Goal: Information Seeking & Learning: Learn about a topic

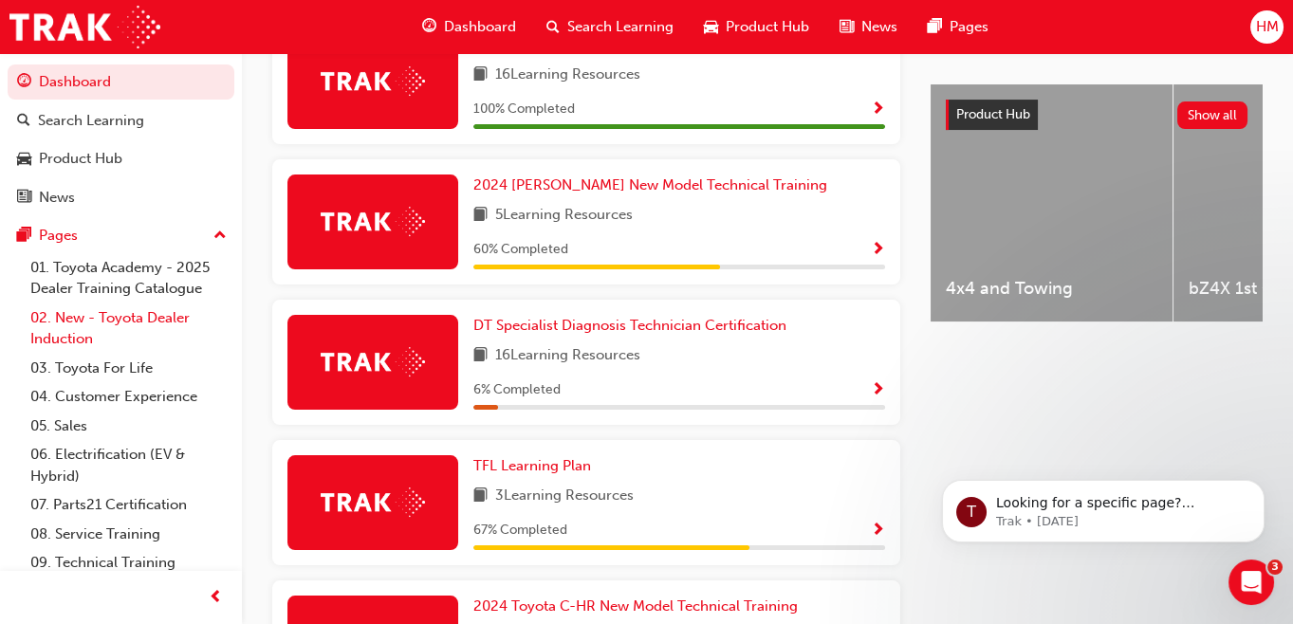
scroll to position [573, 0]
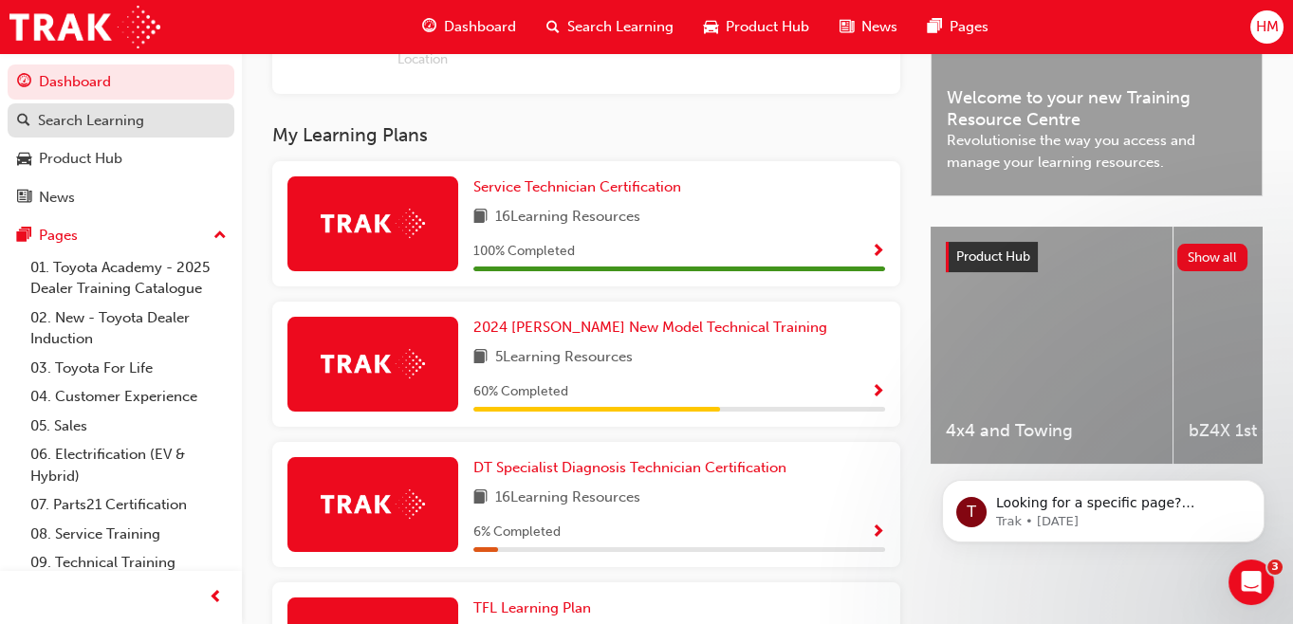
click at [65, 118] on div "Search Learning" at bounding box center [91, 121] width 106 height 22
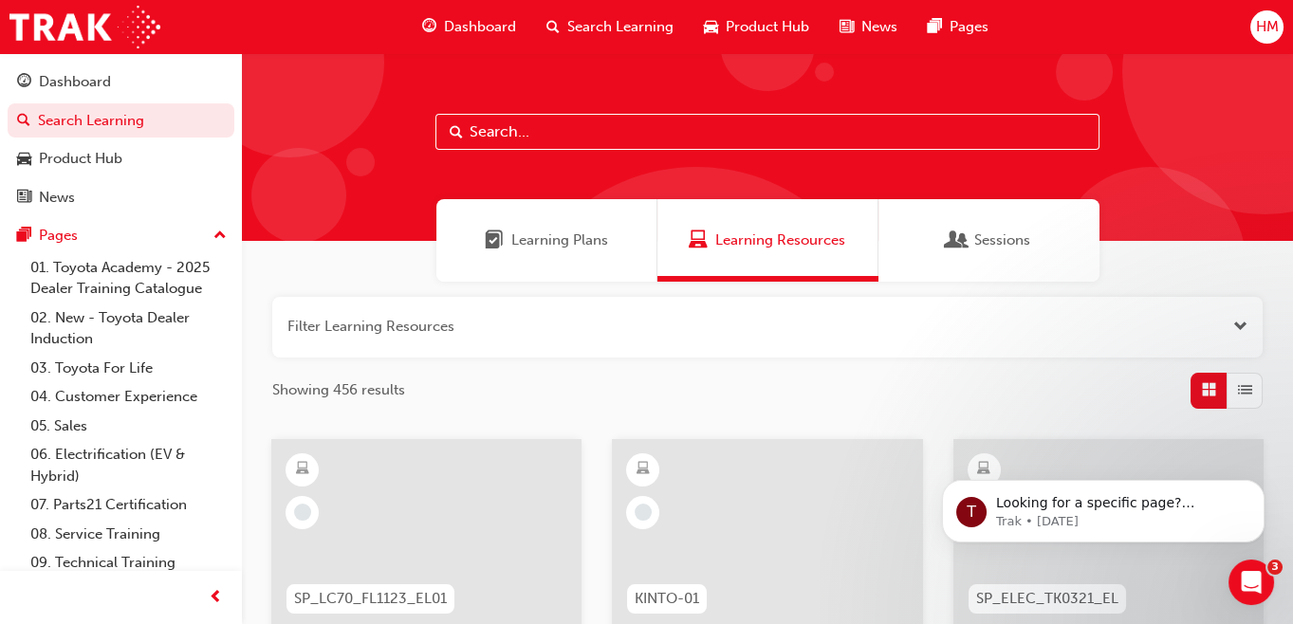
click at [592, 127] on input "text" at bounding box center [768, 132] width 664 height 36
type input "[PERSON_NAME] new model"
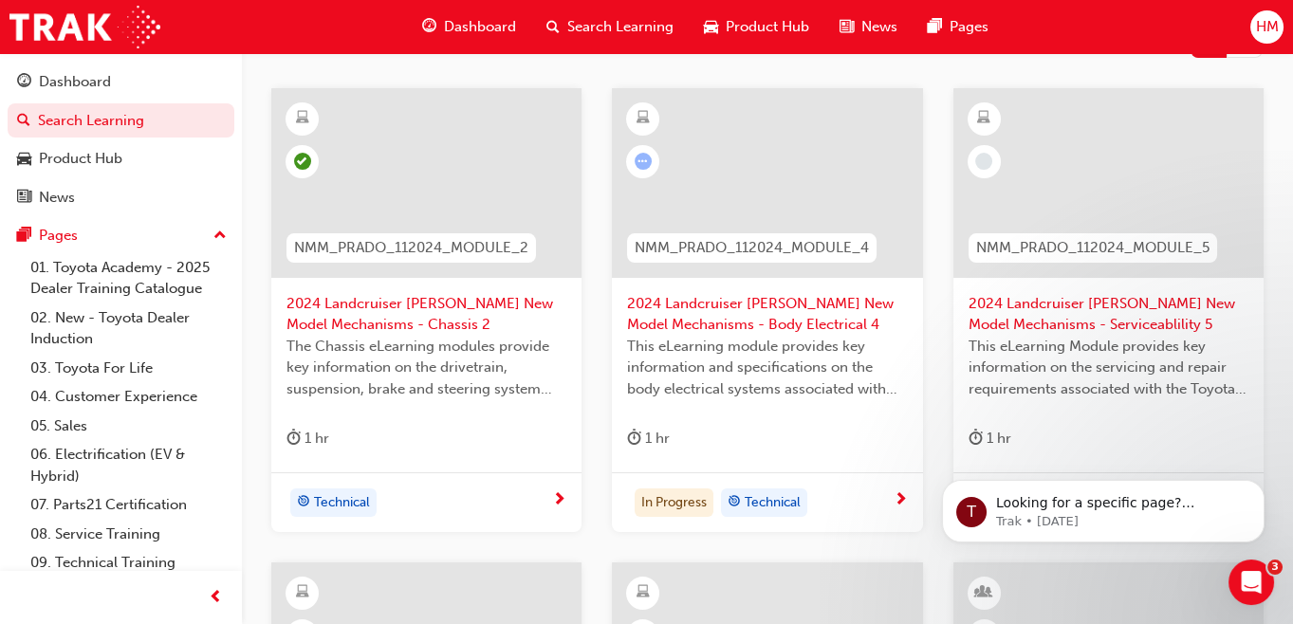
scroll to position [344, 0]
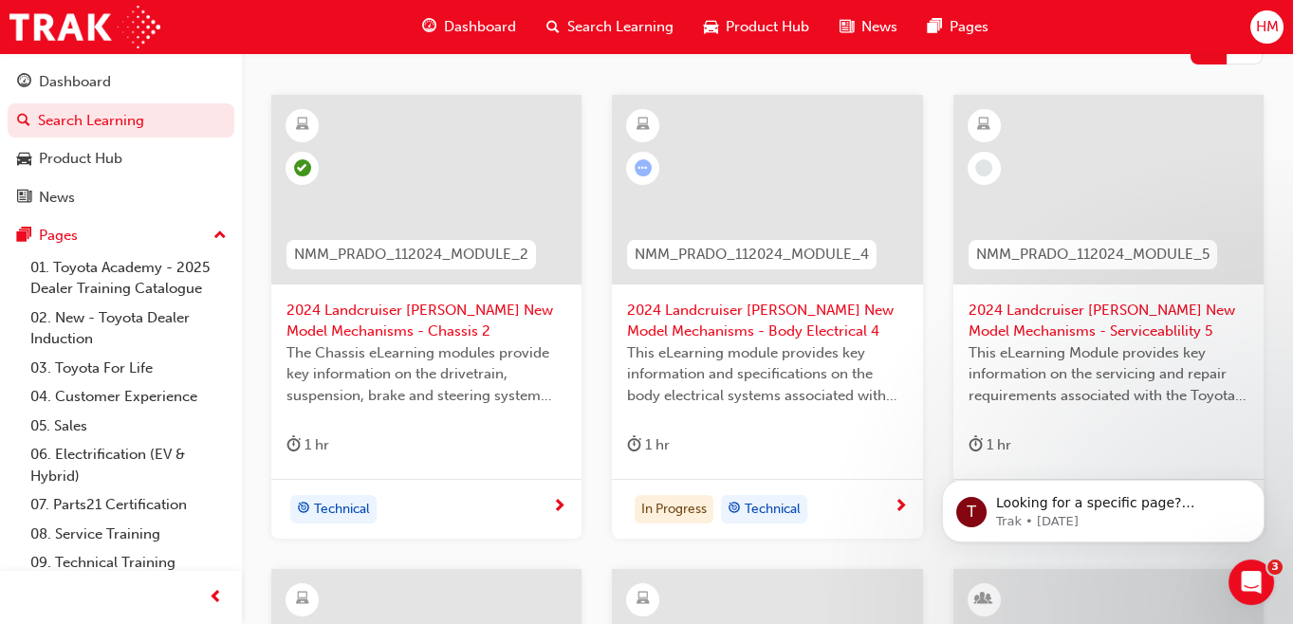
click at [683, 326] on span "2024 Landcruiser [PERSON_NAME] New Model Mechanisms - Body Electrical 4" at bounding box center [767, 321] width 280 height 43
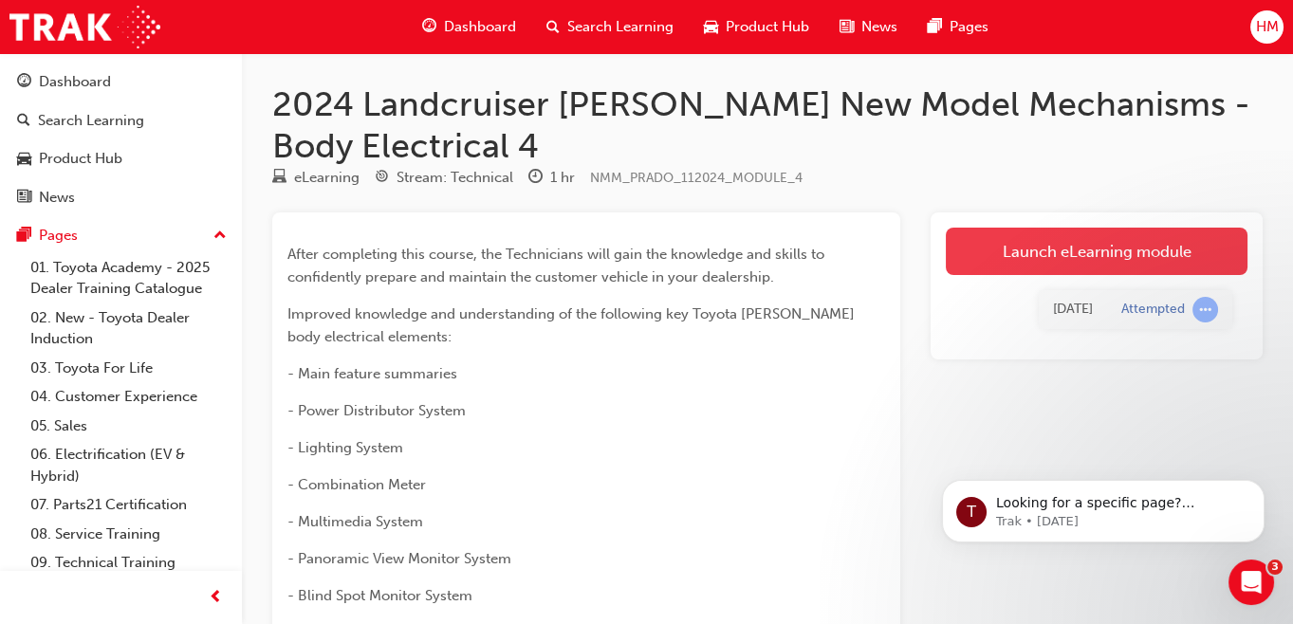
click at [977, 245] on link "Launch eLearning module" at bounding box center [1097, 251] width 302 height 47
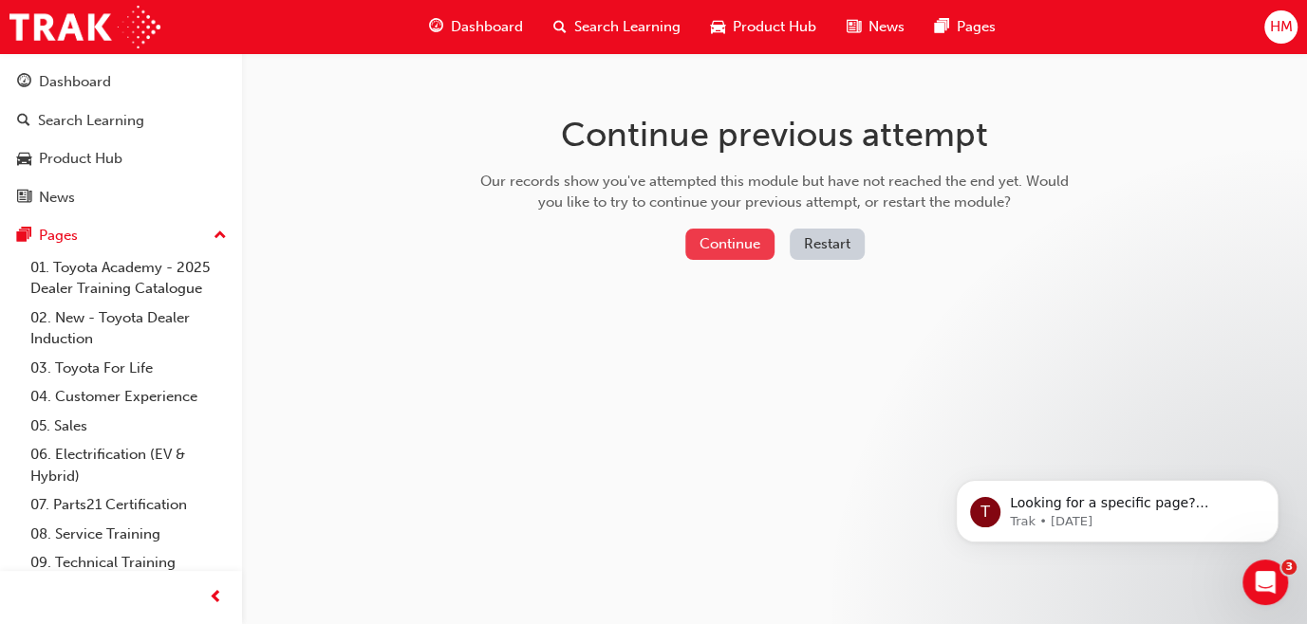
click at [700, 250] on button "Continue" at bounding box center [729, 244] width 89 height 31
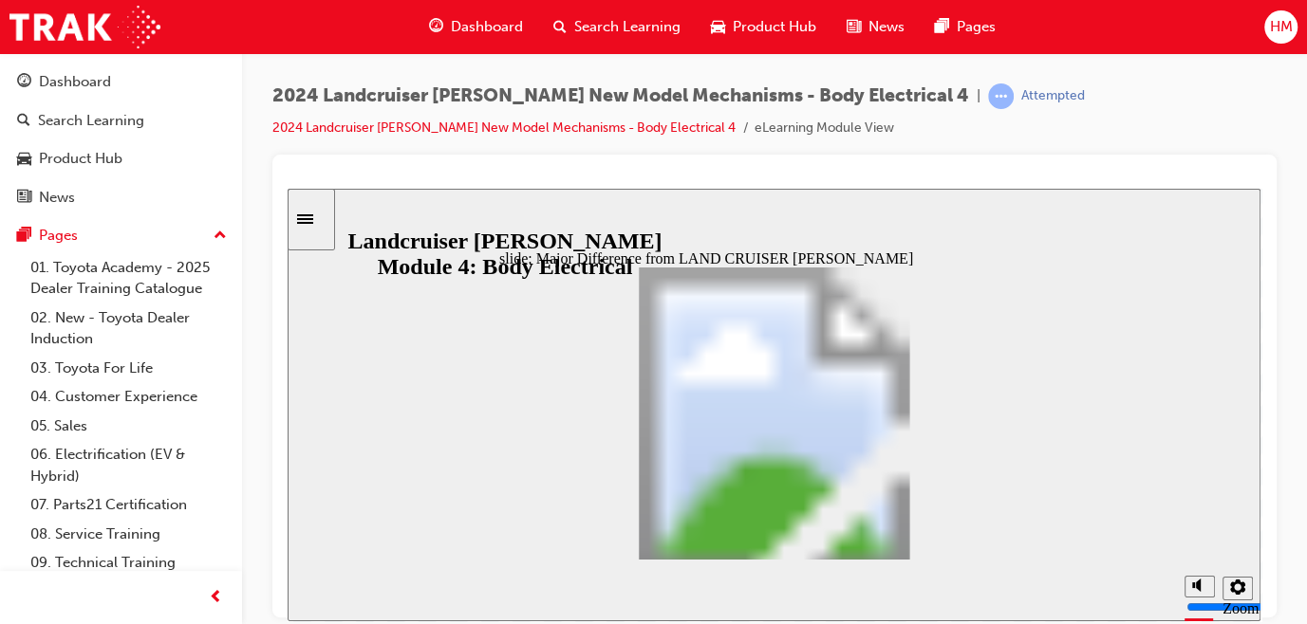
scroll to position [480, 0]
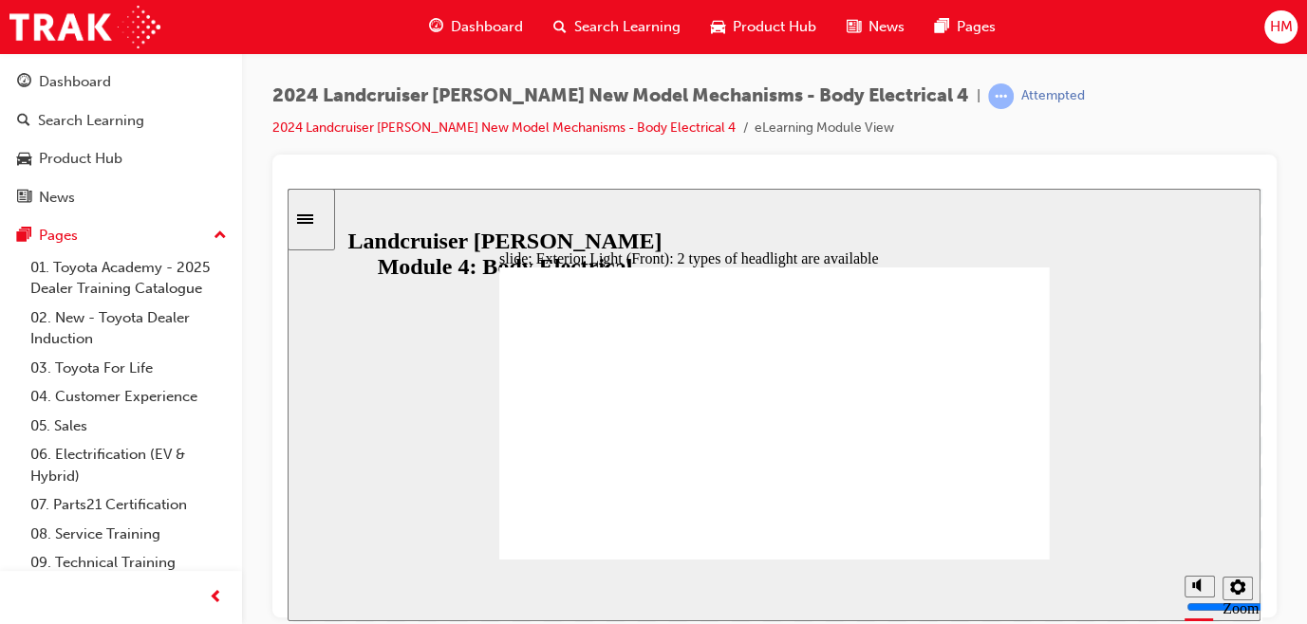
drag, startPoint x: 658, startPoint y: 321, endPoint x: 682, endPoint y: 322, distance: 24.7
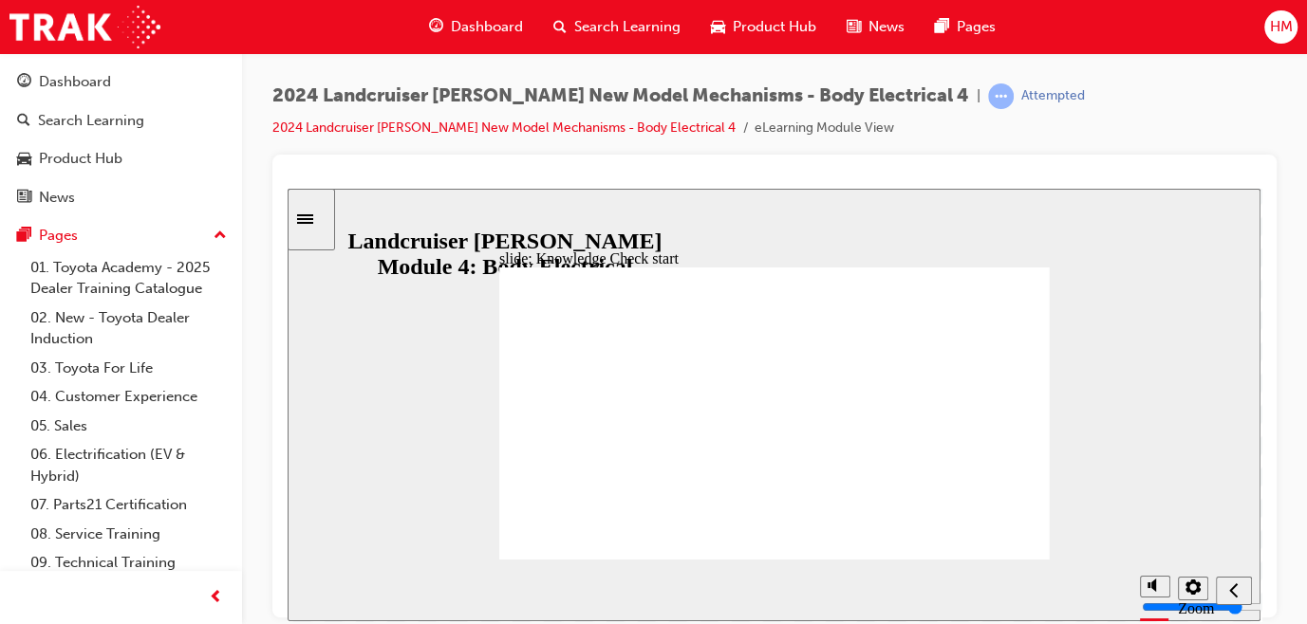
drag, startPoint x: 761, startPoint y: 461, endPoint x: 763, endPoint y: 510, distance: 48.4
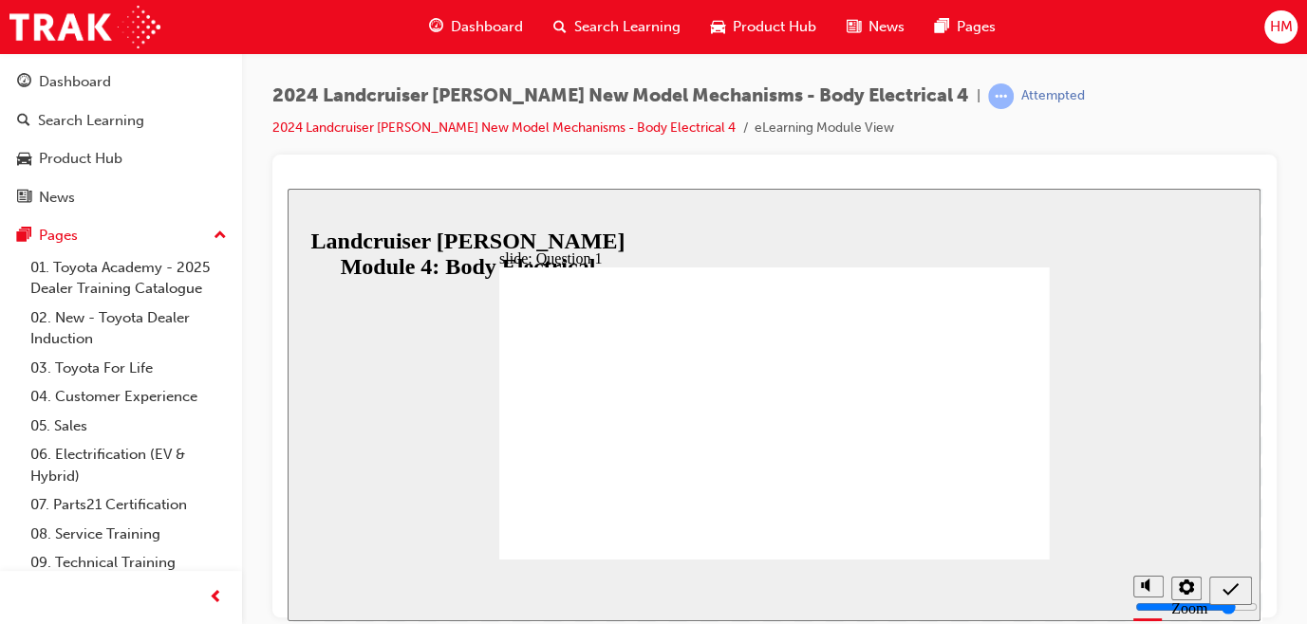
radio input "true"
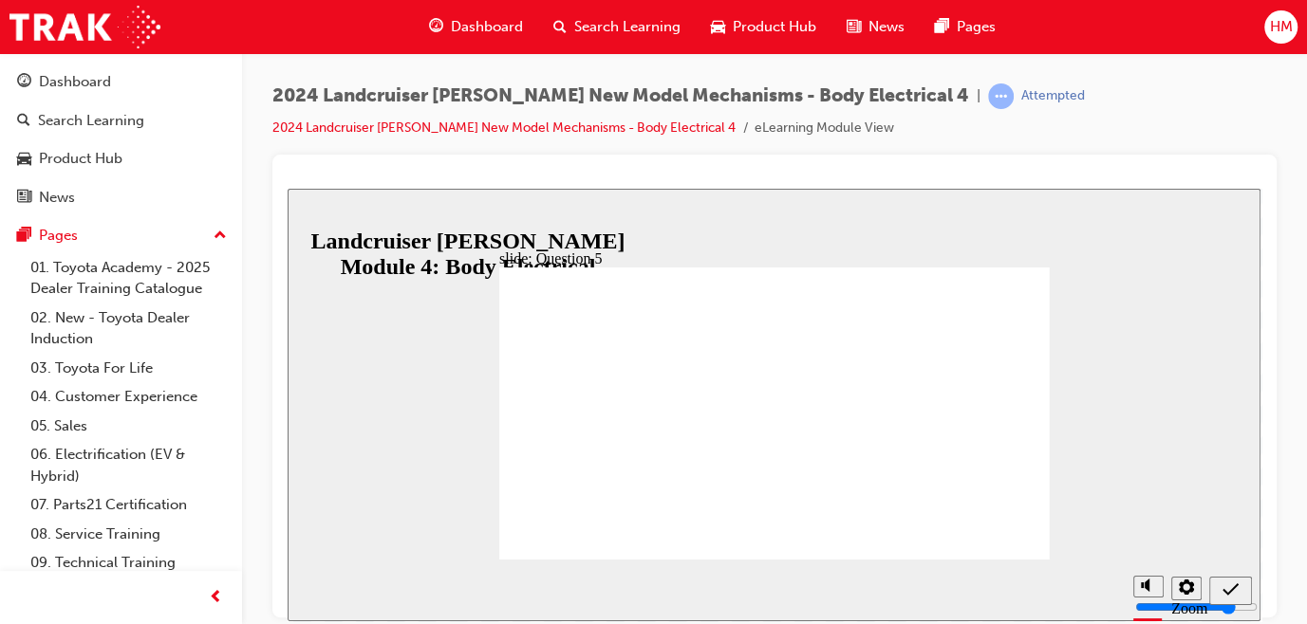
radio input "true"
radio input "false"
radio input "true"
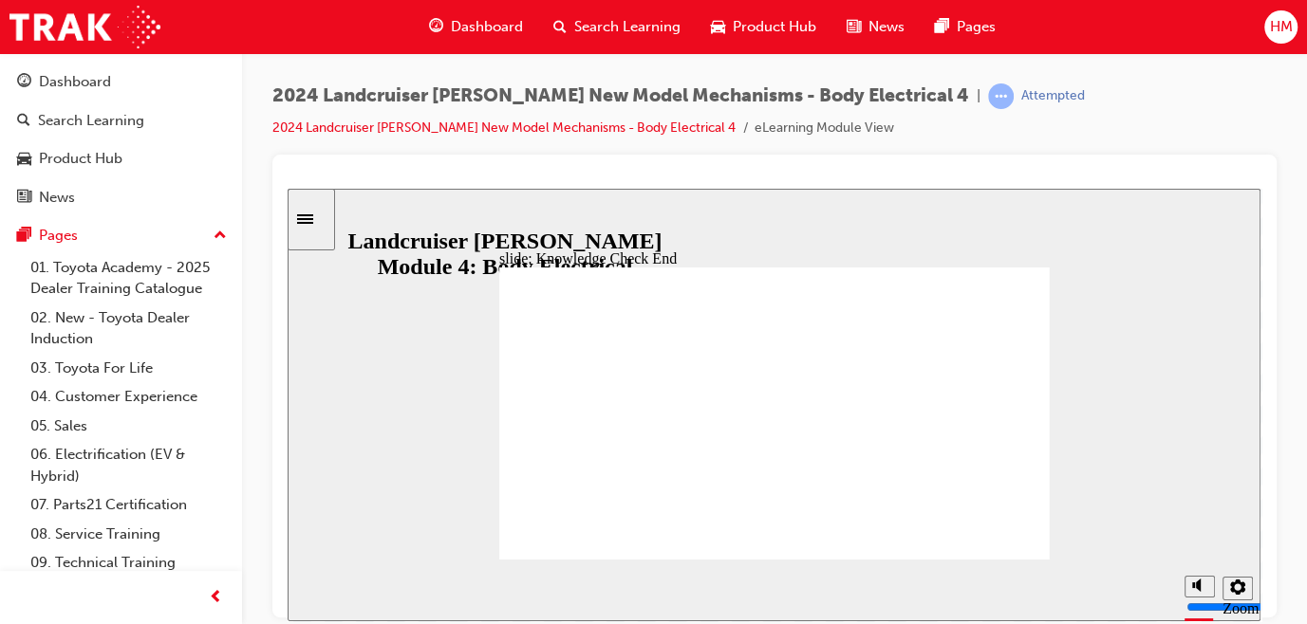
click at [548, 131] on link "2024 Landcruiser [PERSON_NAME] New Model Mechanisms - Body Electrical 4" at bounding box center [503, 128] width 463 height 16
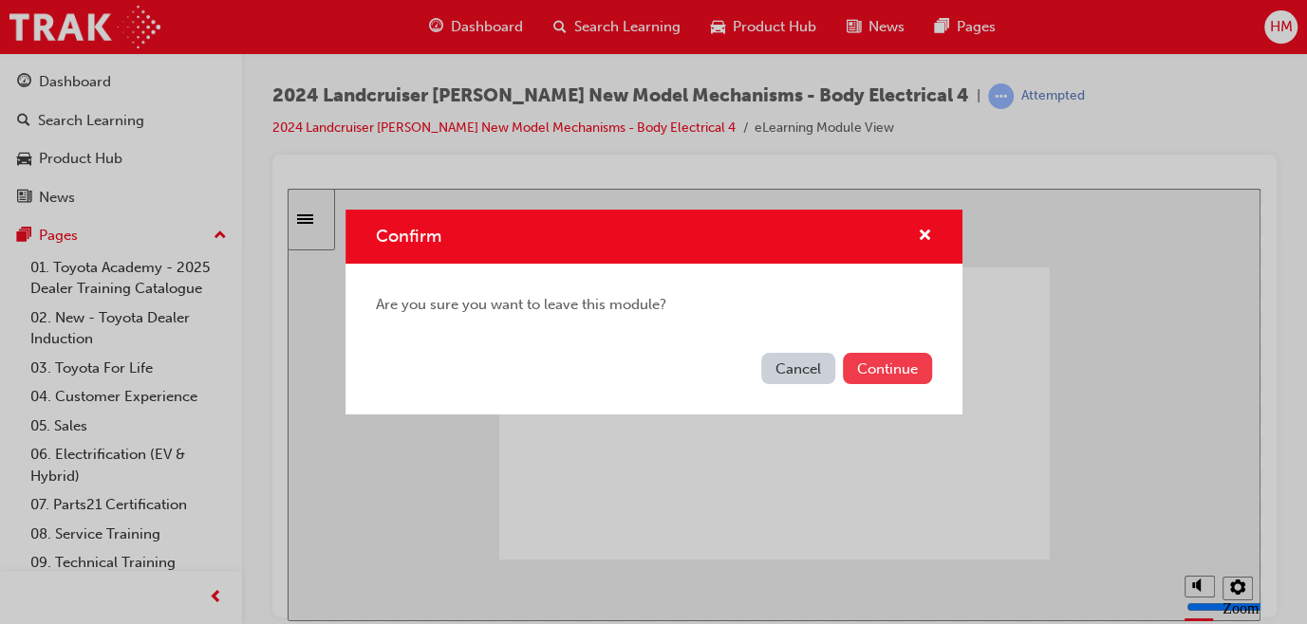
click at [878, 367] on button "Continue" at bounding box center [887, 368] width 89 height 31
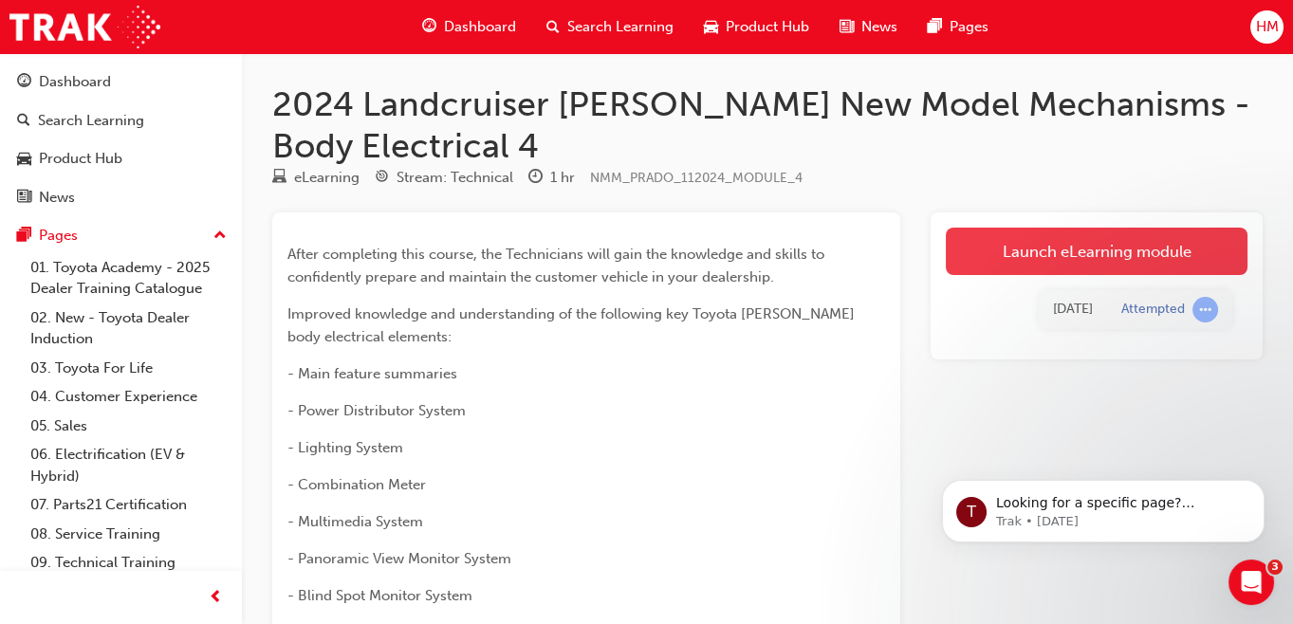
click at [1001, 249] on link "Launch eLearning module" at bounding box center [1097, 251] width 302 height 47
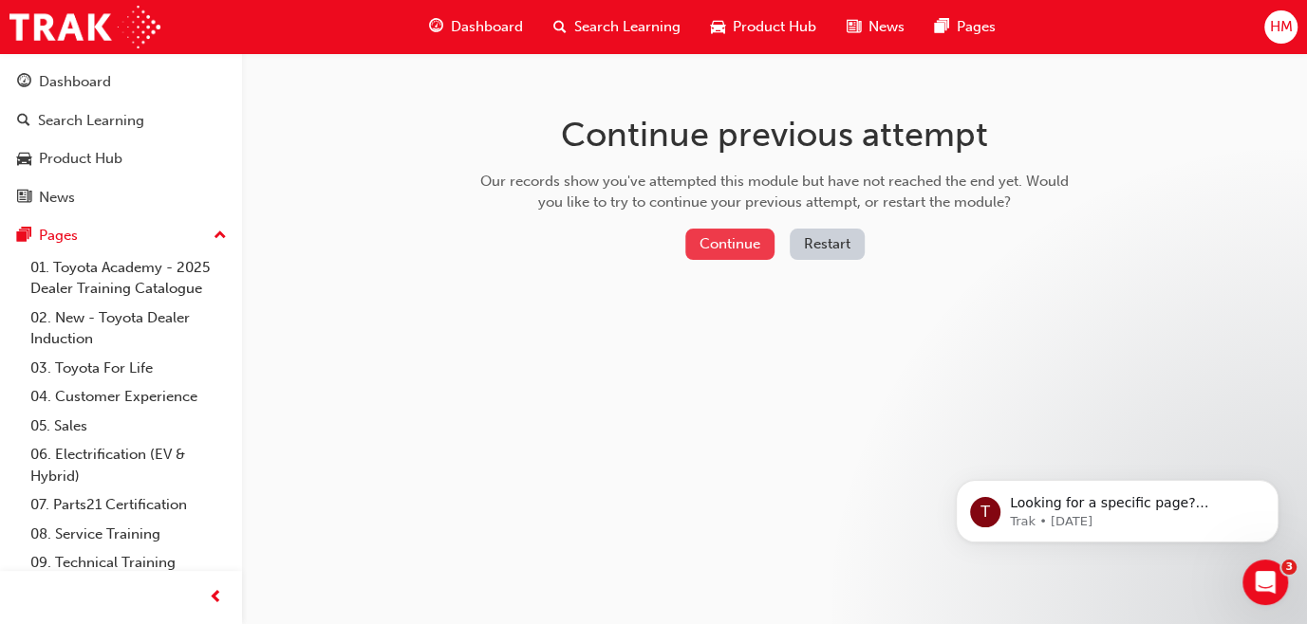
click at [744, 248] on button "Continue" at bounding box center [729, 244] width 89 height 31
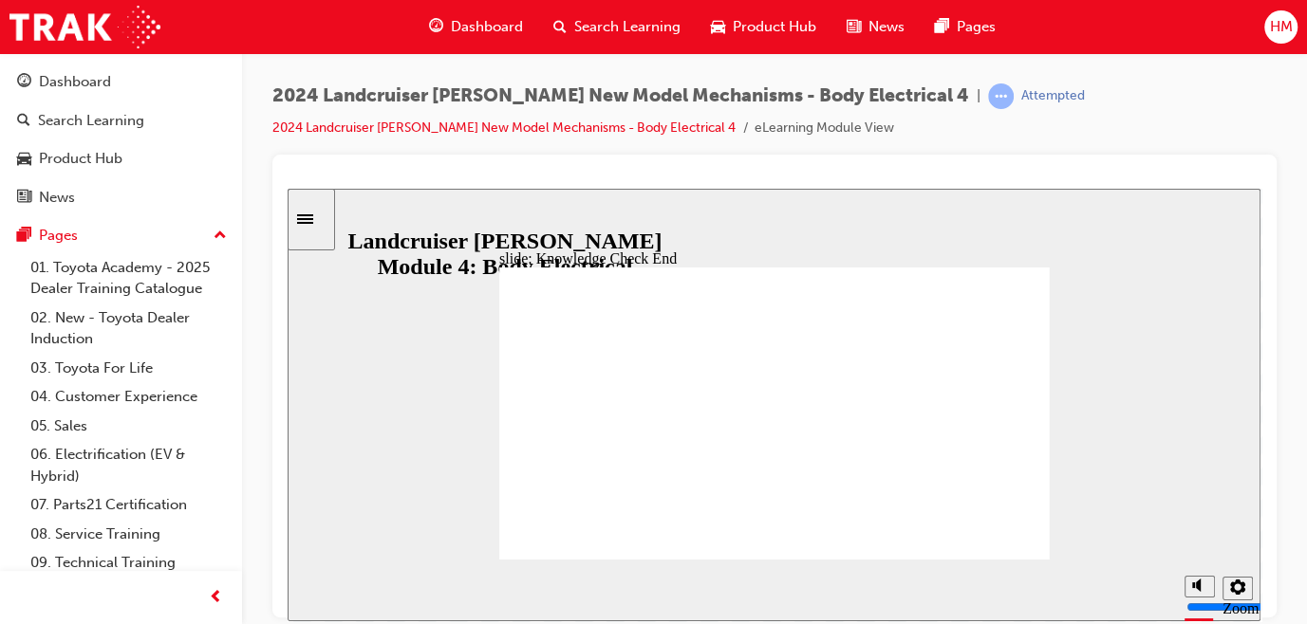
click at [313, 218] on icon "Sidebar Toggle" at bounding box center [305, 218] width 16 height 9
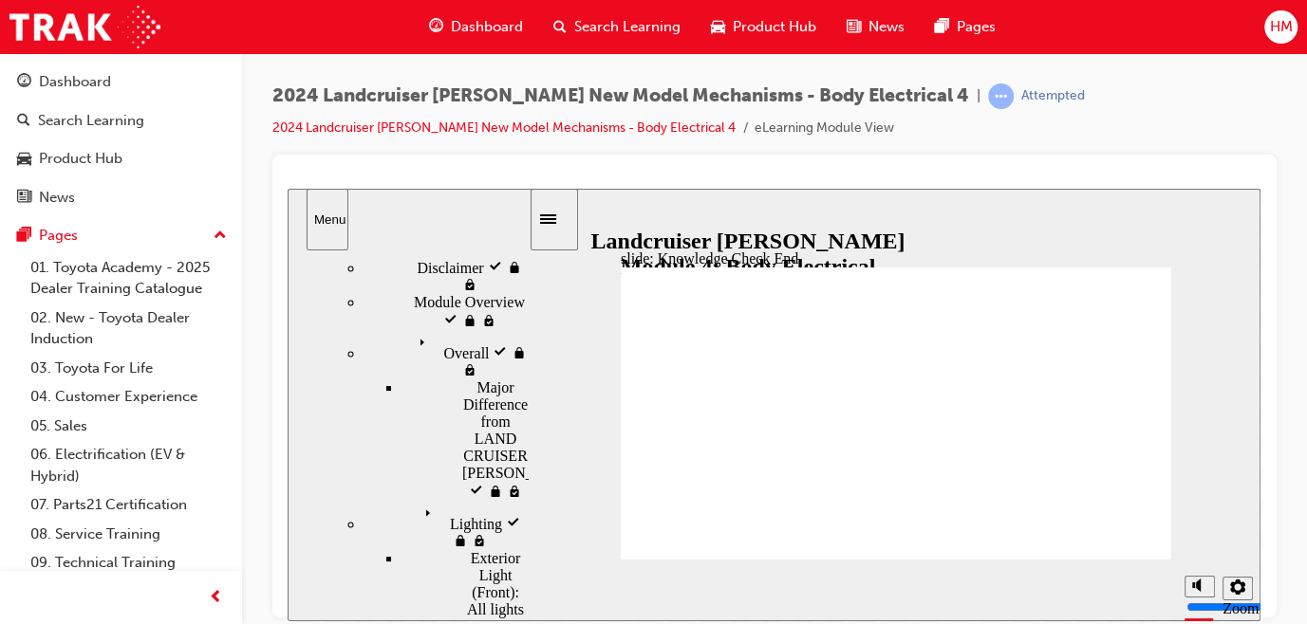
scroll to position [323, 0]
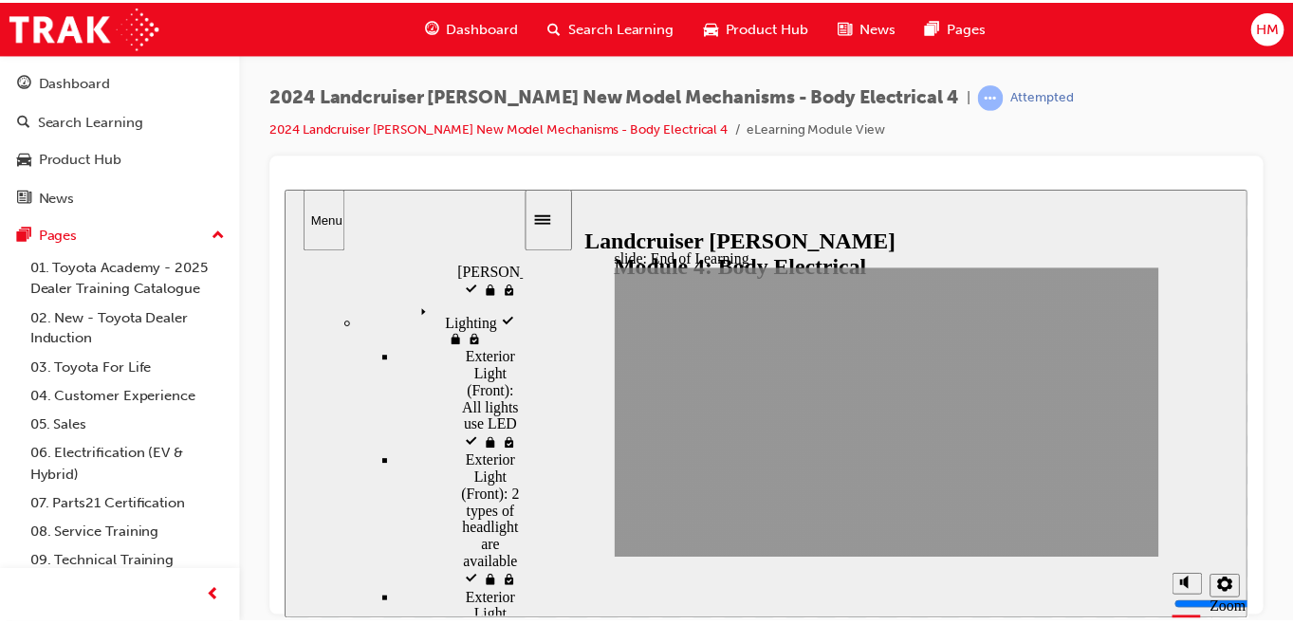
scroll to position [0, 0]
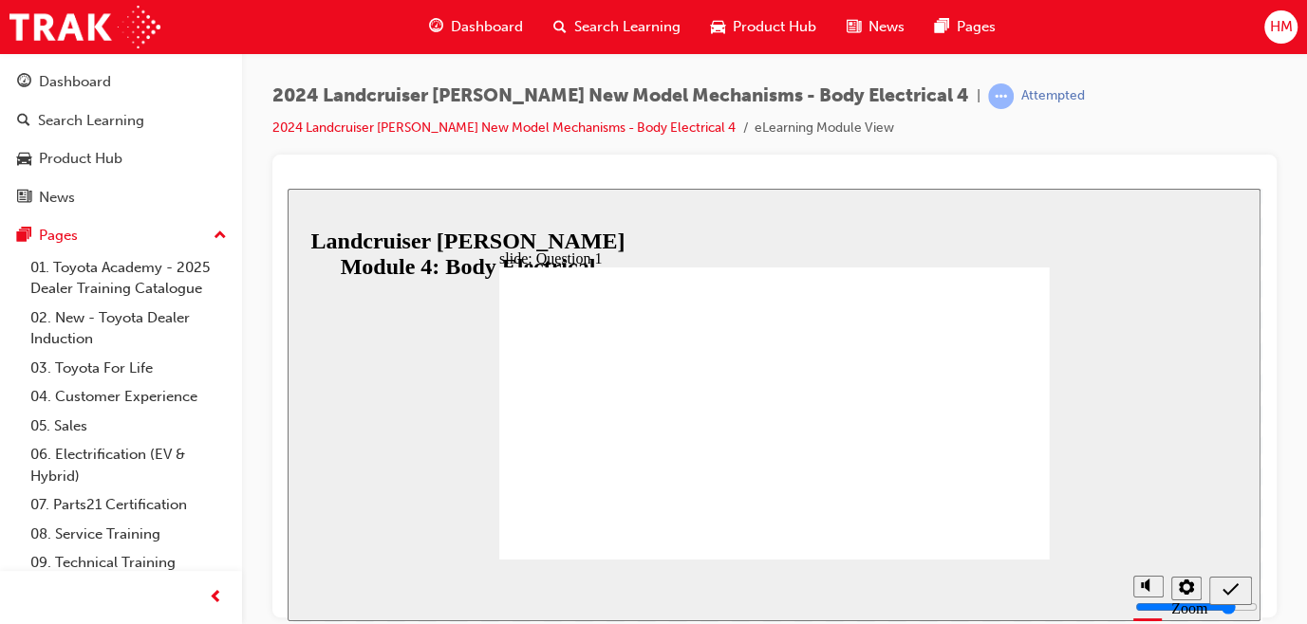
radio input "true"
drag, startPoint x: 773, startPoint y: 461, endPoint x: 703, endPoint y: 437, distance: 74.4
radio input "true"
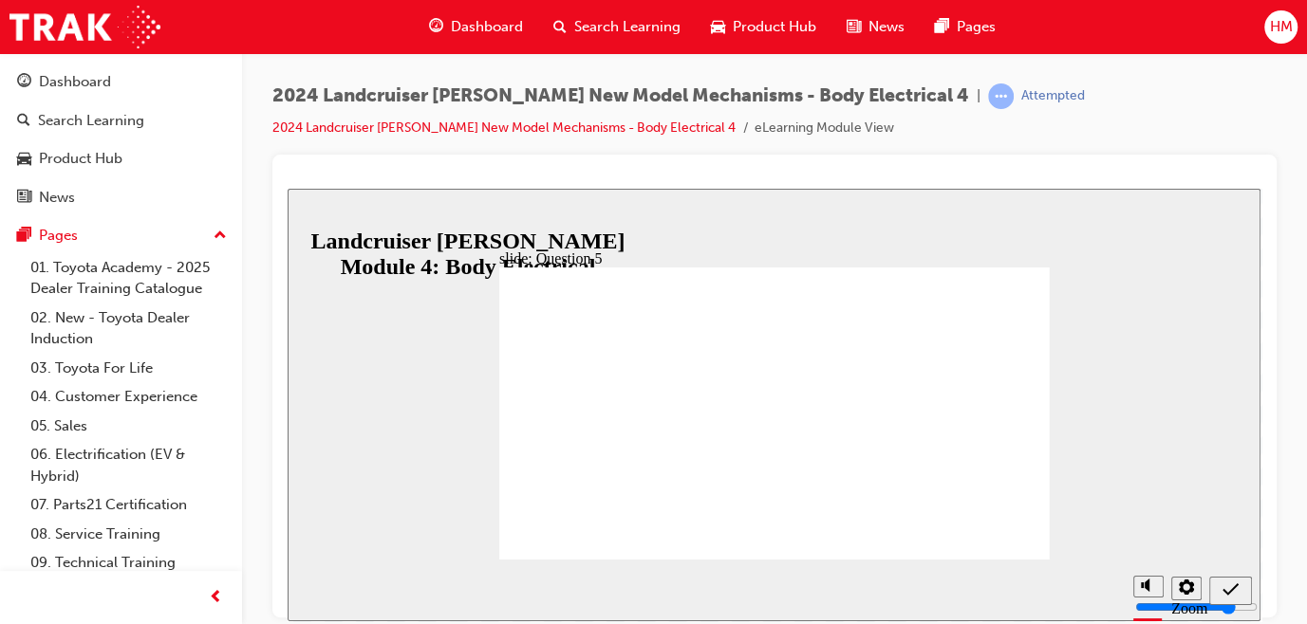
radio input "true"
radio input "false"
radio input "true"
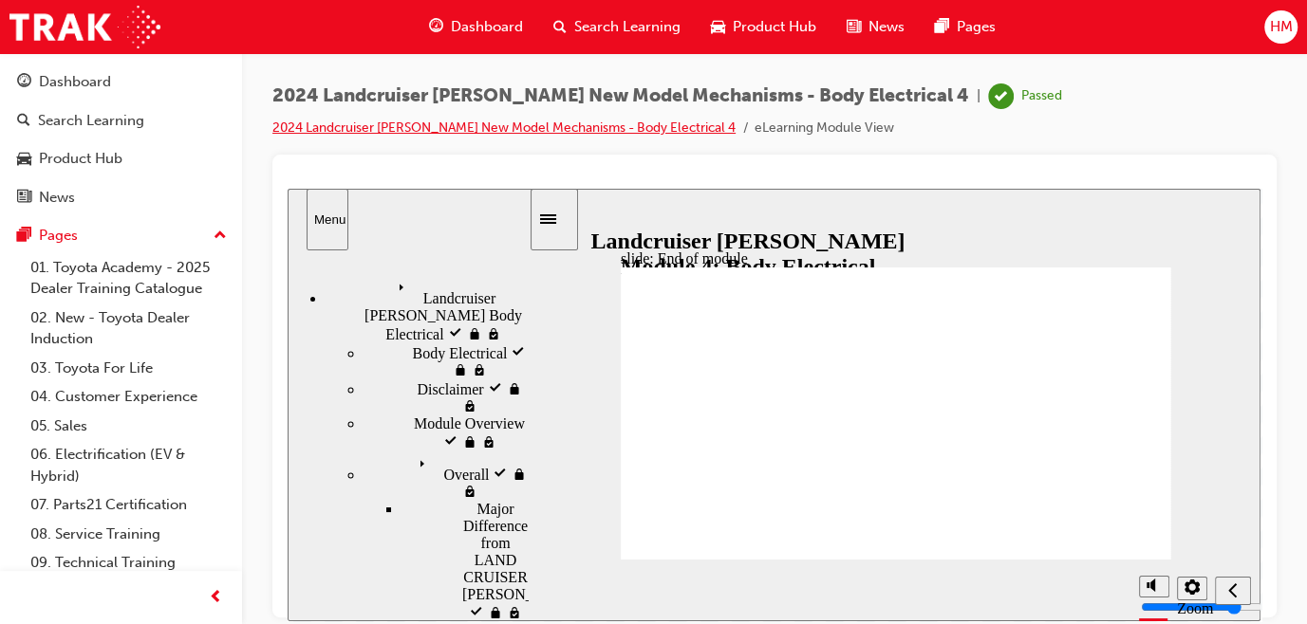
click at [415, 122] on link "2024 Landcruiser [PERSON_NAME] New Model Mechanisms - Body Electrical 4" at bounding box center [503, 128] width 463 height 16
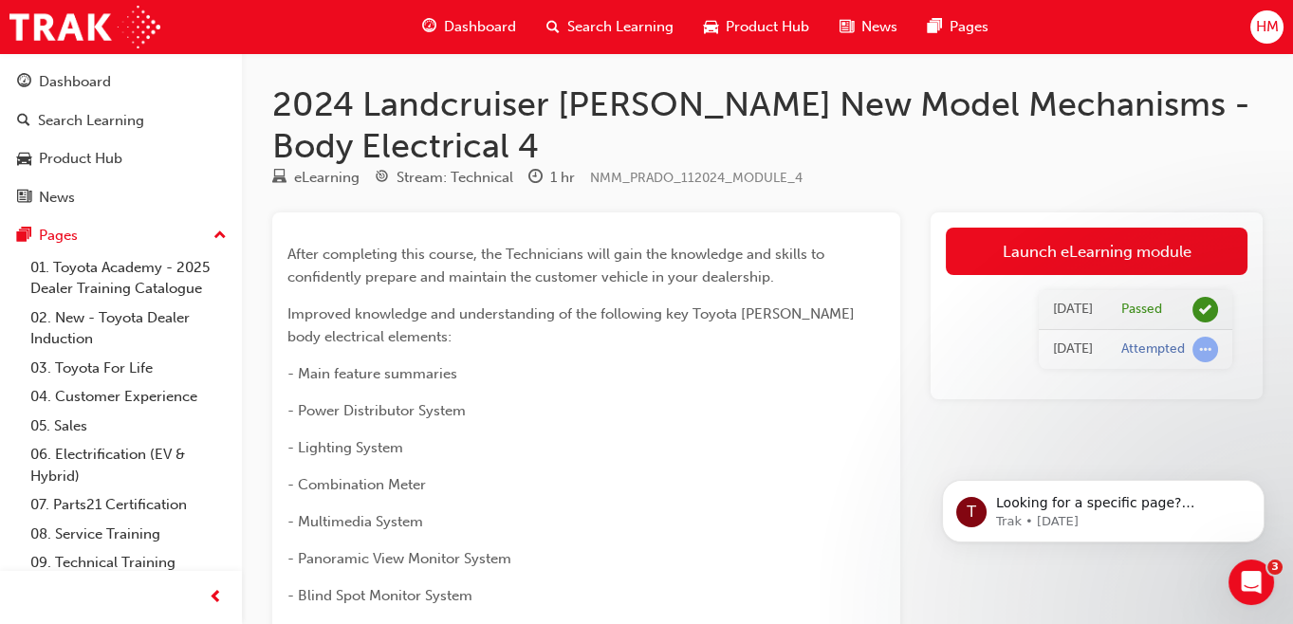
click at [474, 29] on span "Dashboard" at bounding box center [480, 27] width 72 height 22
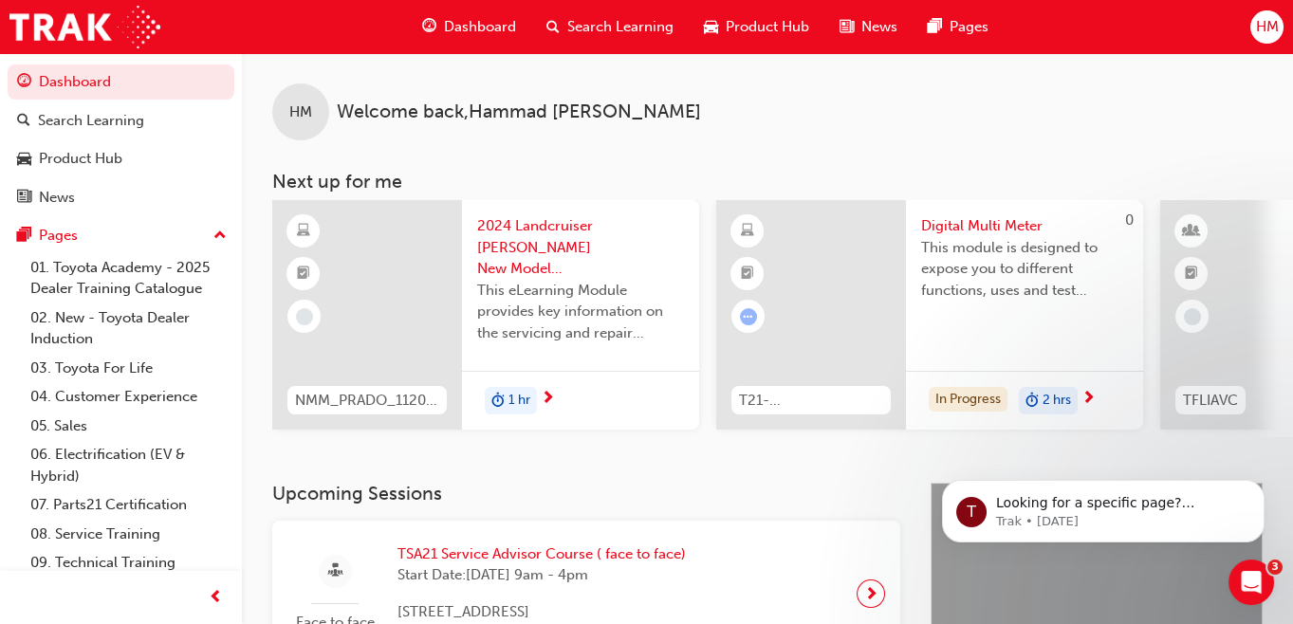
click at [500, 227] on span "2024 Landcruiser [PERSON_NAME] New Model Mechanisms - Serviceablility 5" at bounding box center [580, 247] width 207 height 65
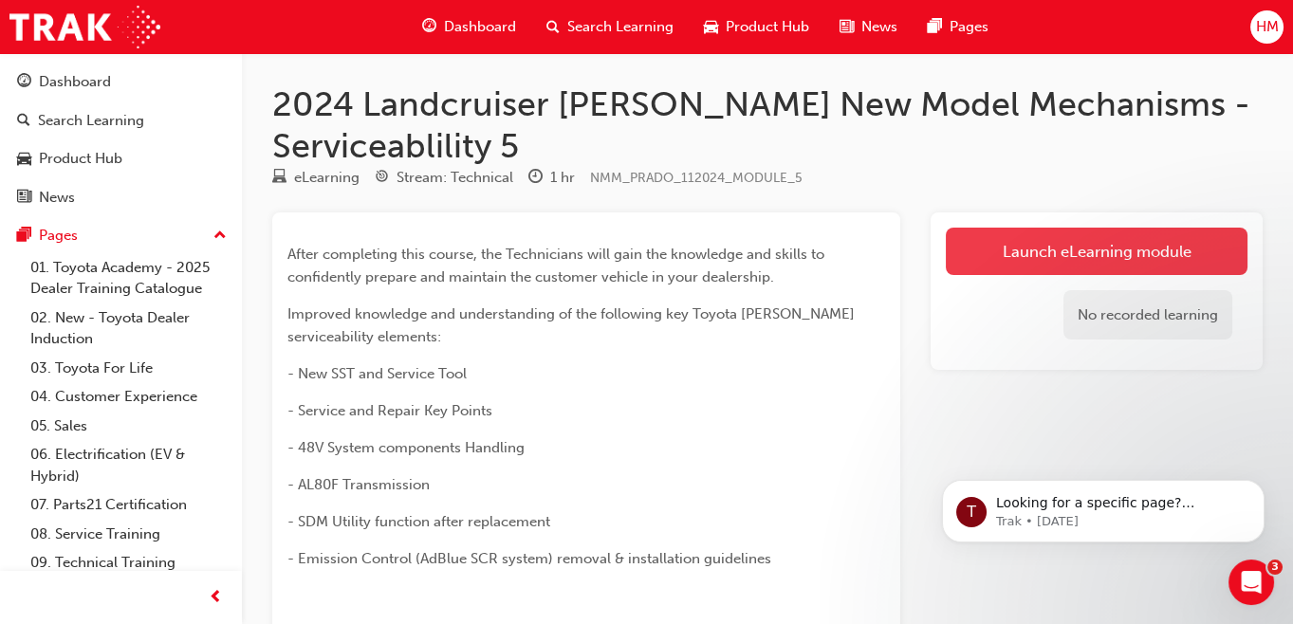
click at [1004, 255] on link "Launch eLearning module" at bounding box center [1097, 251] width 302 height 47
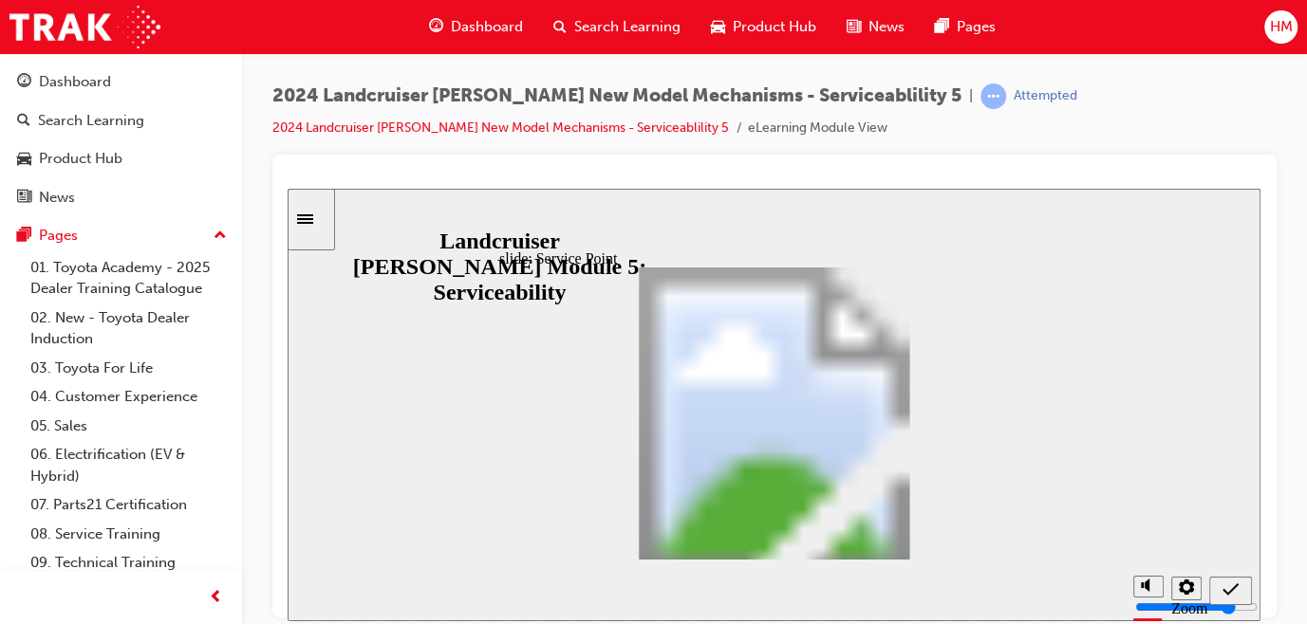
scroll to position [214, 0]
